Goal: Task Accomplishment & Management: Manage account settings

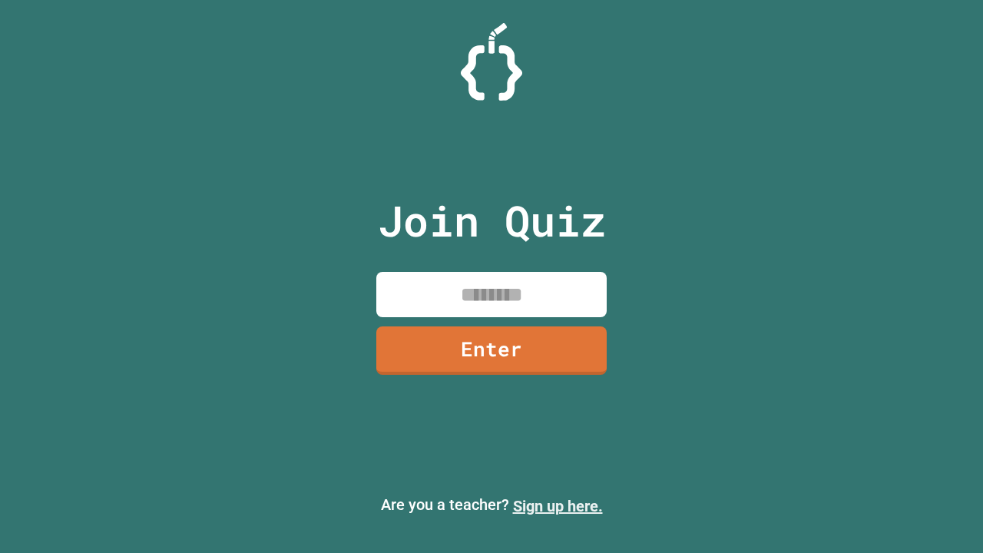
click at [558, 506] on link "Sign up here." at bounding box center [558, 506] width 90 height 18
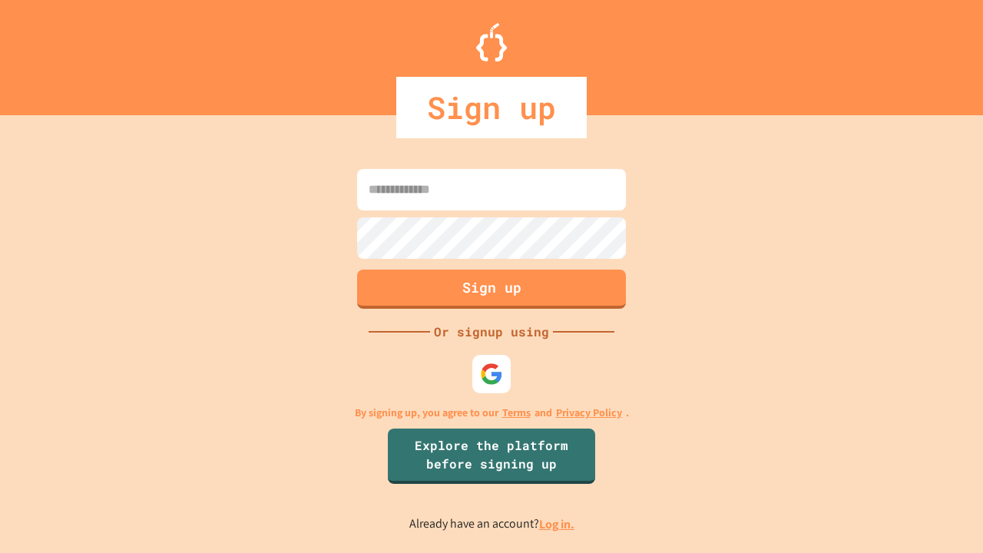
click at [558, 524] on link "Log in." at bounding box center [556, 524] width 35 height 16
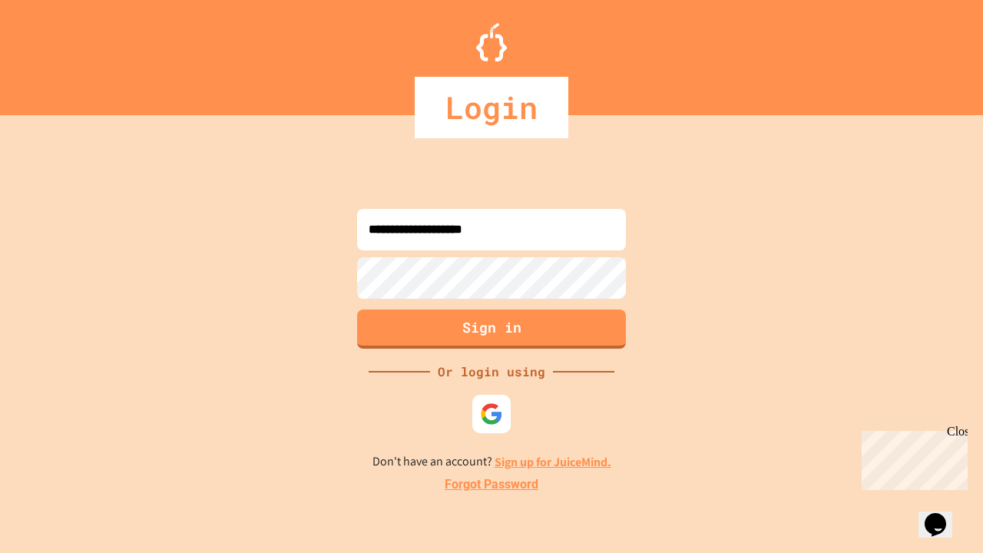
type input "**********"
